Goal: Information Seeking & Learning: Find specific fact

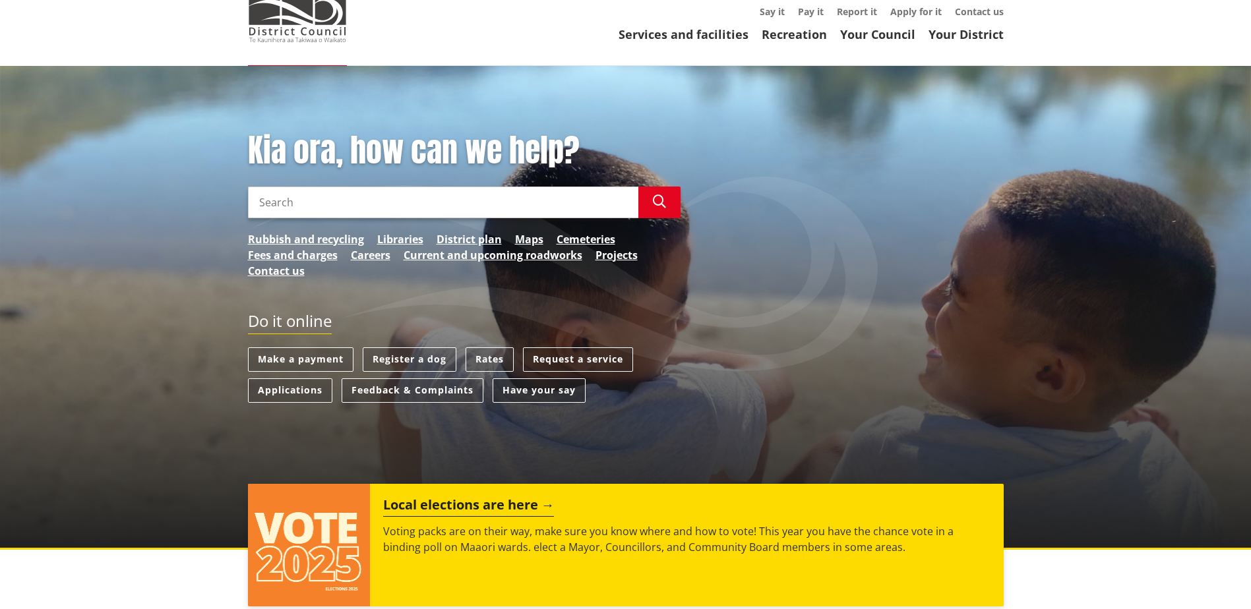
scroll to position [132, 0]
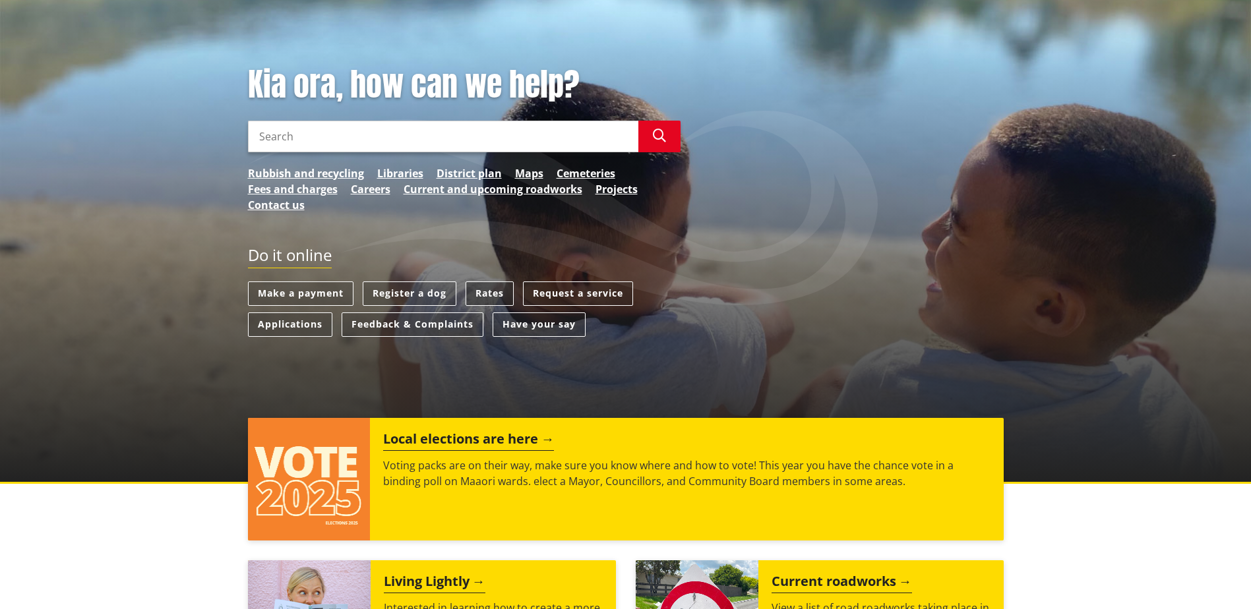
click at [487, 299] on link "Rates" at bounding box center [489, 294] width 48 height 24
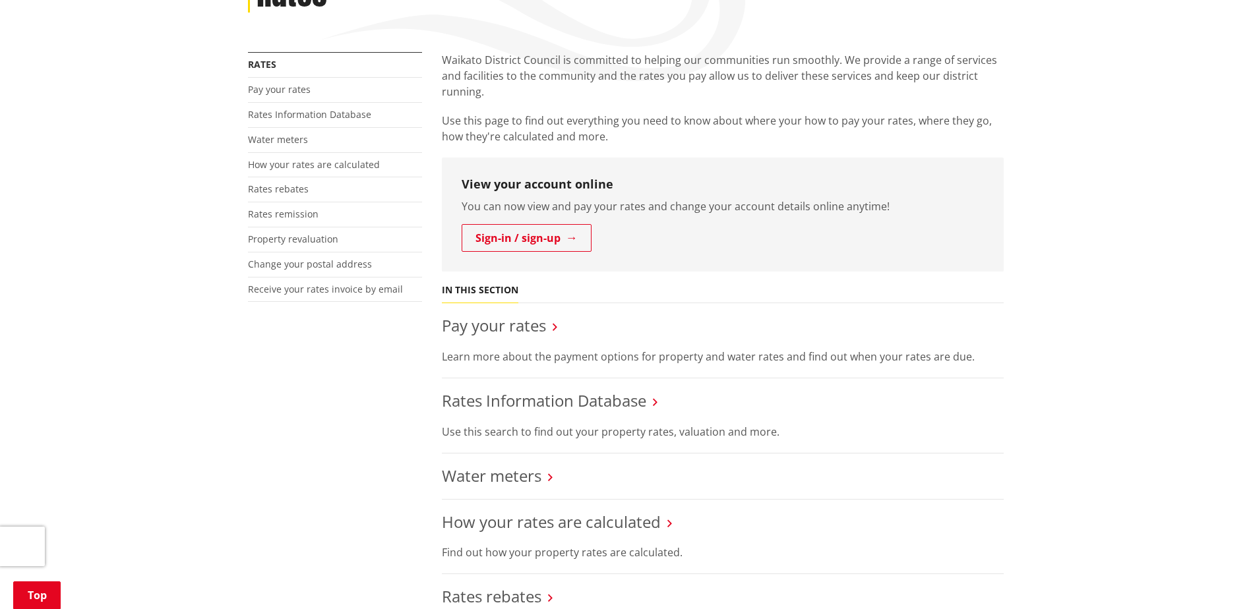
scroll to position [264, 0]
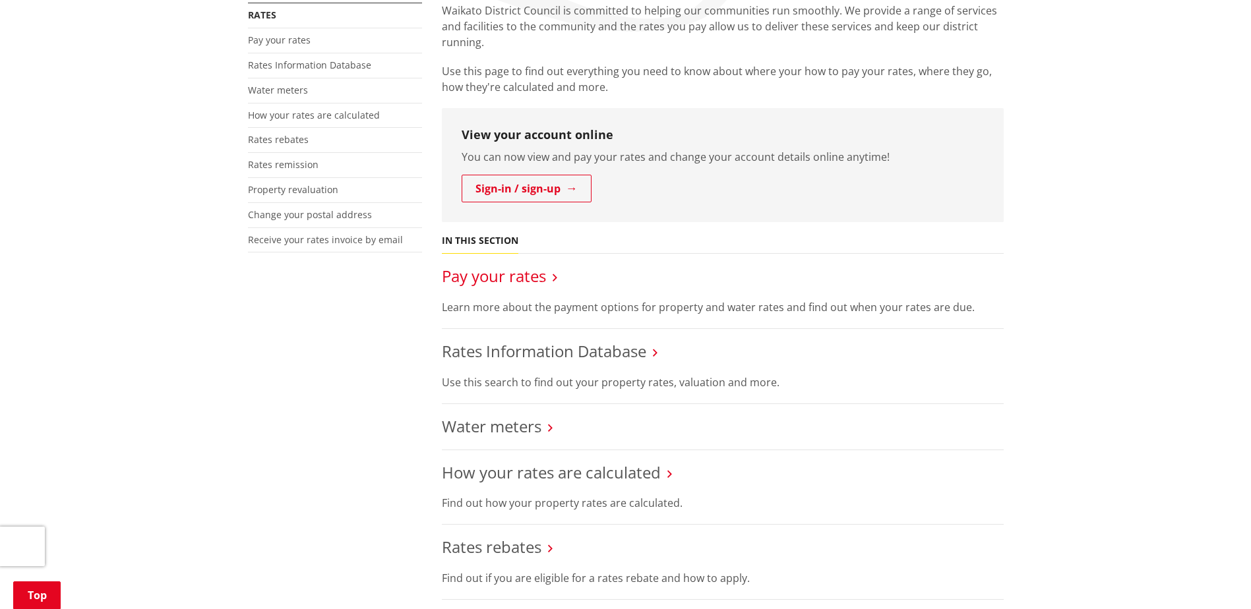
click at [493, 280] on link "Pay your rates" at bounding box center [494, 276] width 104 height 22
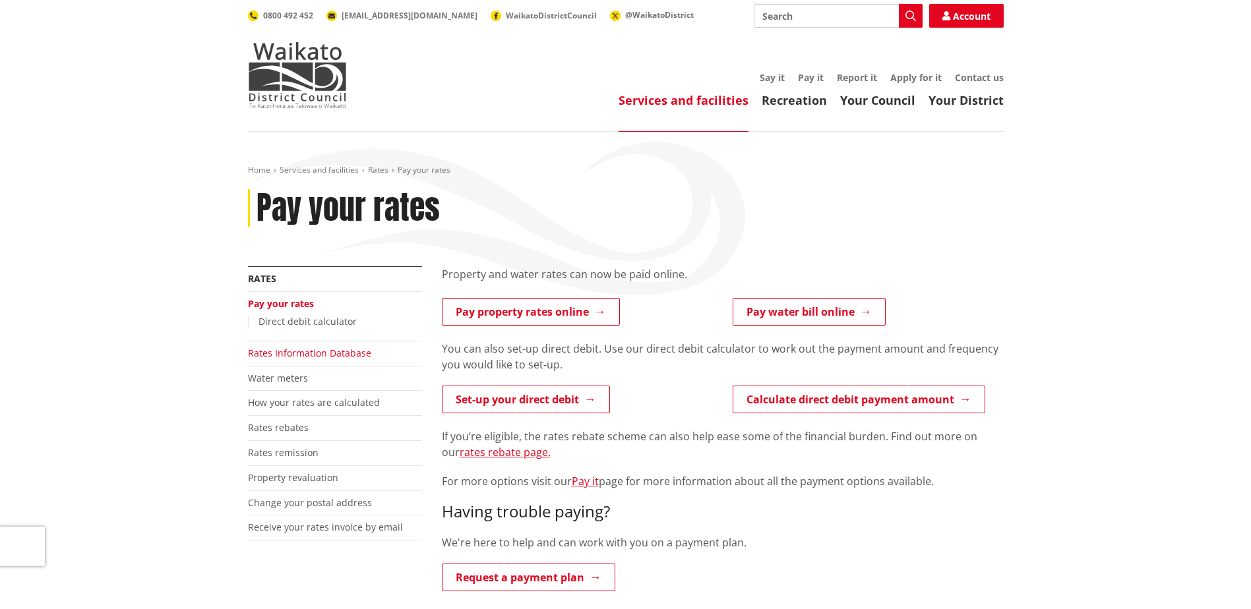
click at [340, 354] on link "Rates Information Database" at bounding box center [309, 353] width 123 height 13
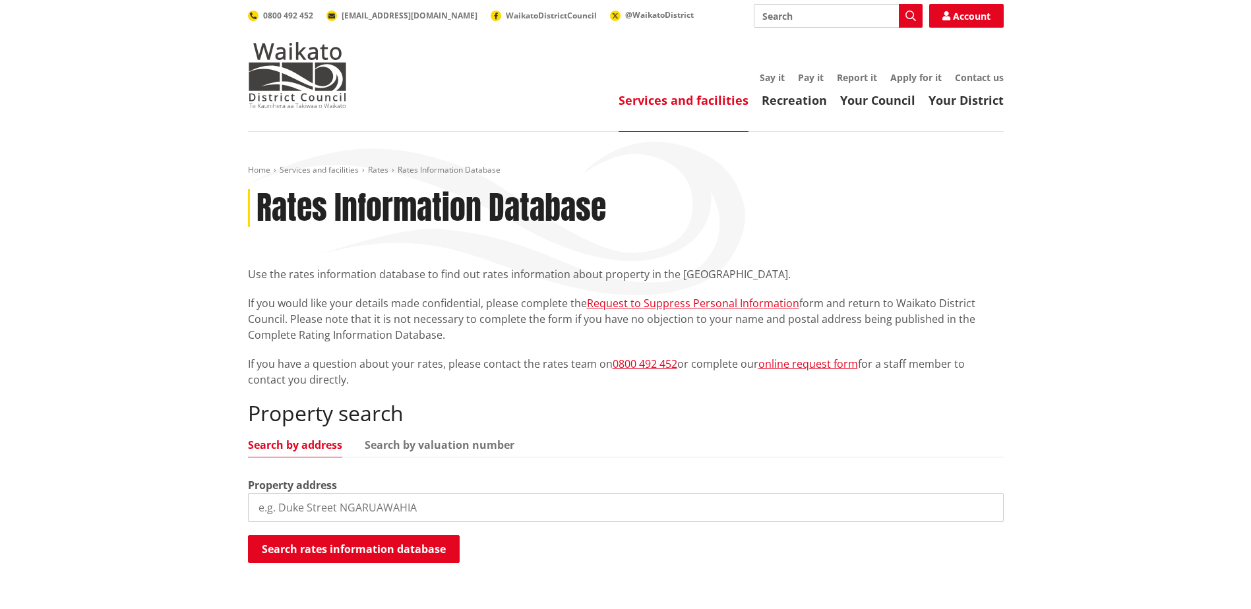
click at [377, 510] on input "search" at bounding box center [626, 507] width 756 height 29
paste input "$942.59"
drag, startPoint x: 373, startPoint y: 507, endPoint x: -171, endPoint y: 527, distance: 545.0
click at [0, 527] on html "Skip to content Toggle search Toggle navigation Services and facilities Recreat…" at bounding box center [625, 606] width 1251 height 1212
type input "9 Hayward road"
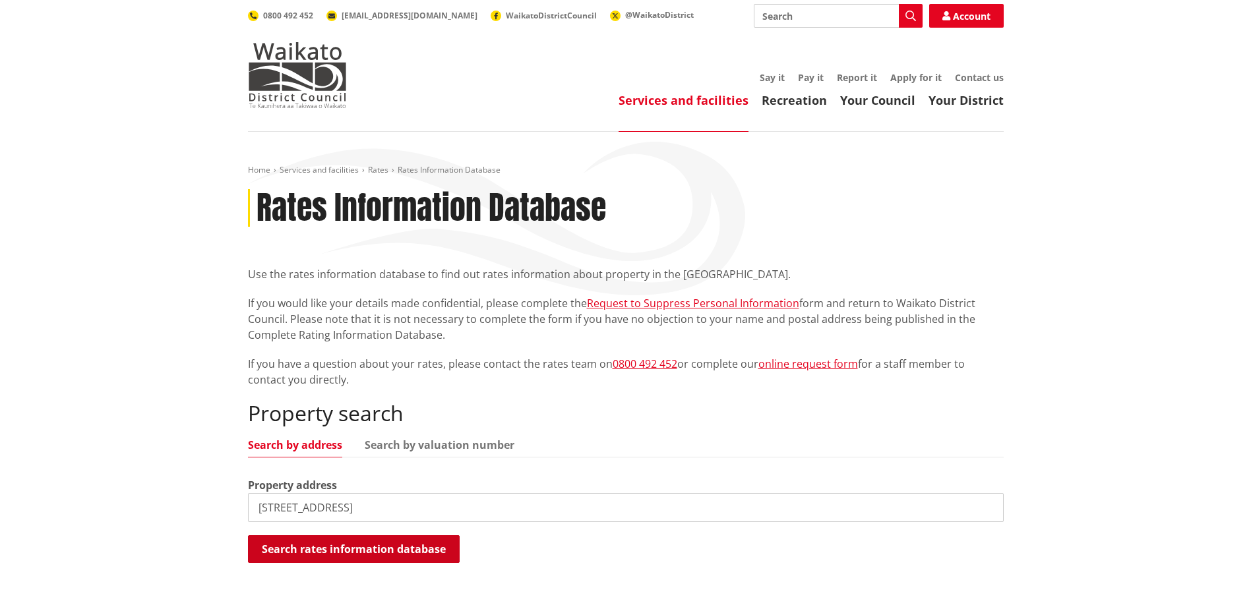
click at [280, 539] on button "Search rates information database" at bounding box center [354, 549] width 212 height 28
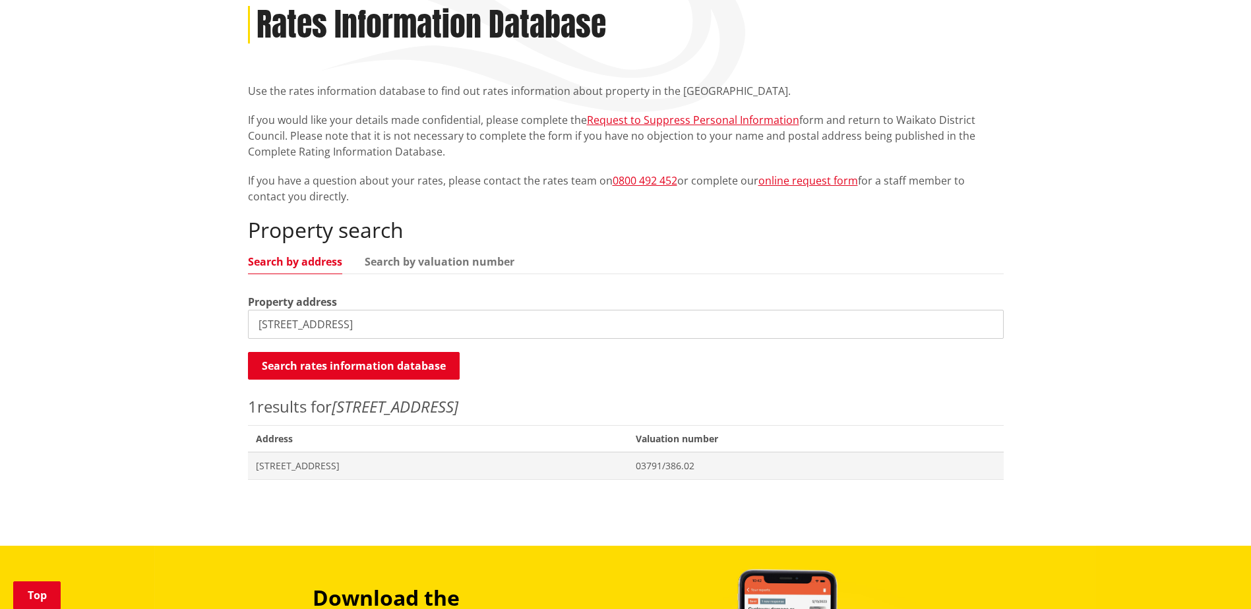
scroll to position [198, 0]
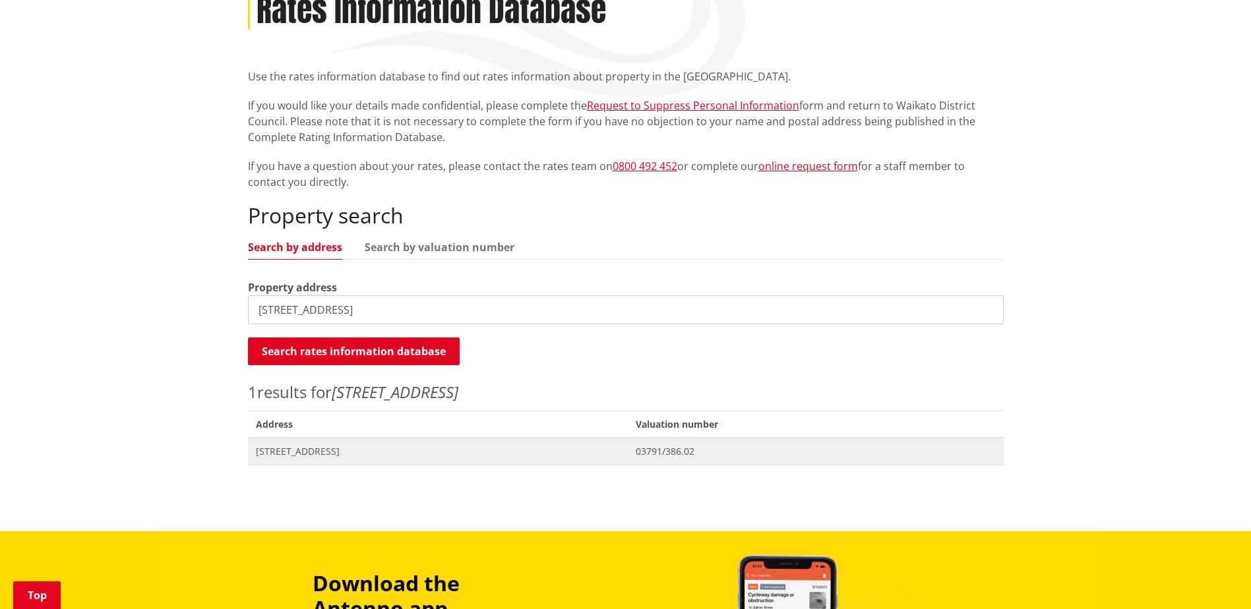
click at [325, 452] on span "[STREET_ADDRESS]" at bounding box center [438, 451] width 365 height 13
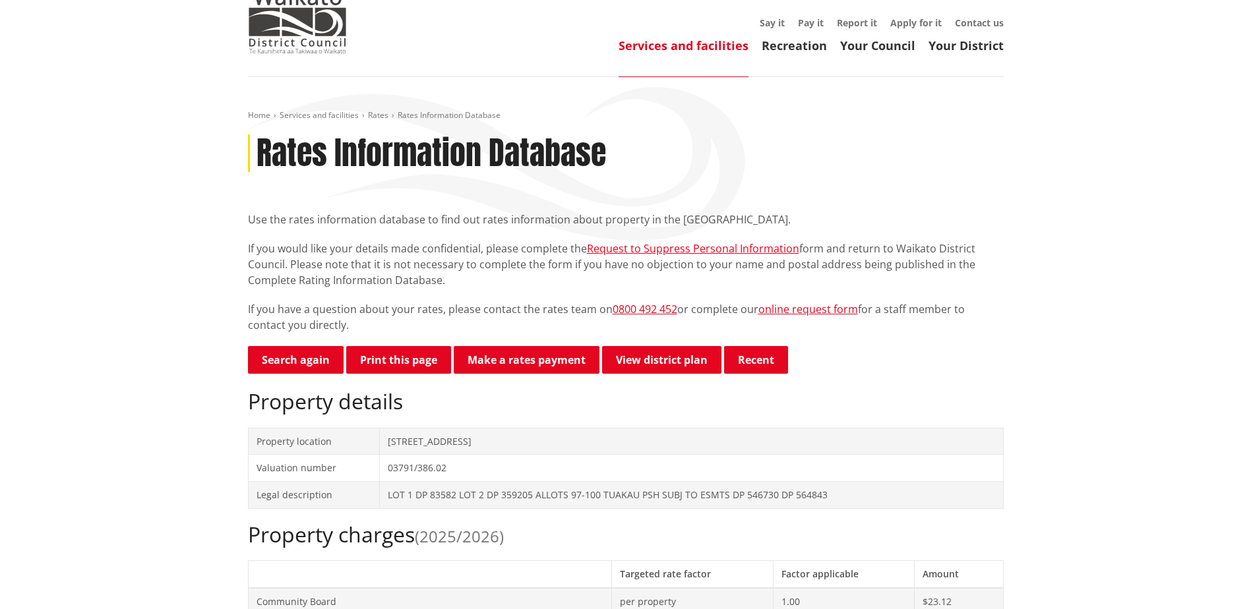
scroll to position [132, 0]
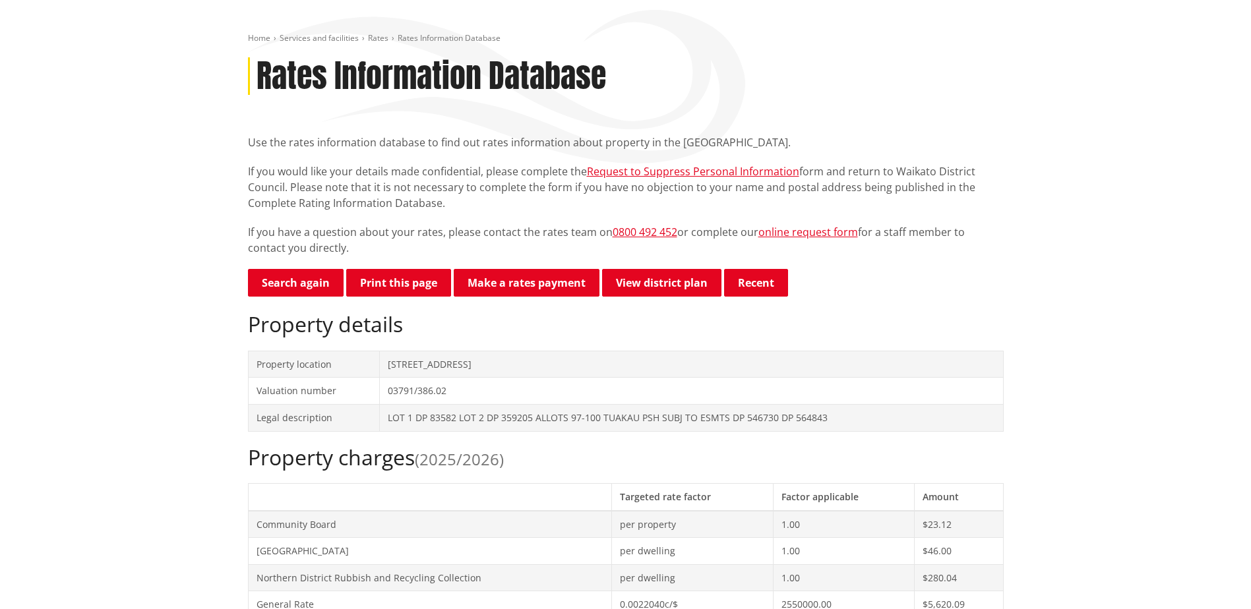
drag, startPoint x: 386, startPoint y: 363, endPoint x: 518, endPoint y: 373, distance: 131.6
click at [518, 373] on td "[STREET_ADDRESS]" at bounding box center [691, 364] width 624 height 27
copy td "[STREET_ADDRESS]"
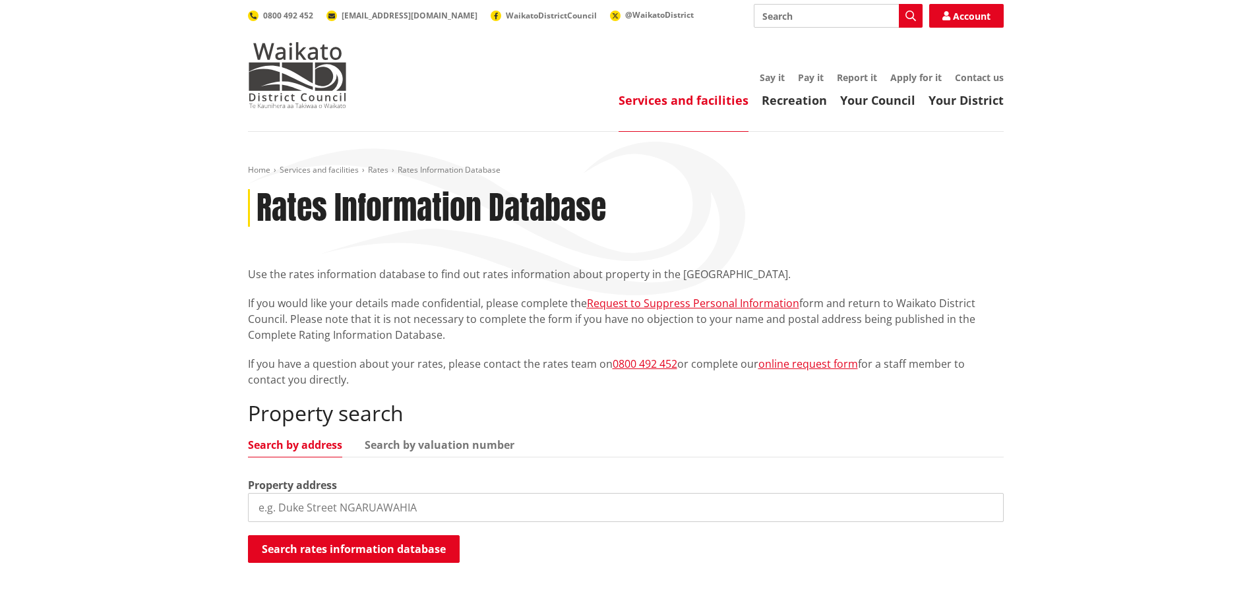
scroll to position [198, 0]
